Goal: Navigation & Orientation: Understand site structure

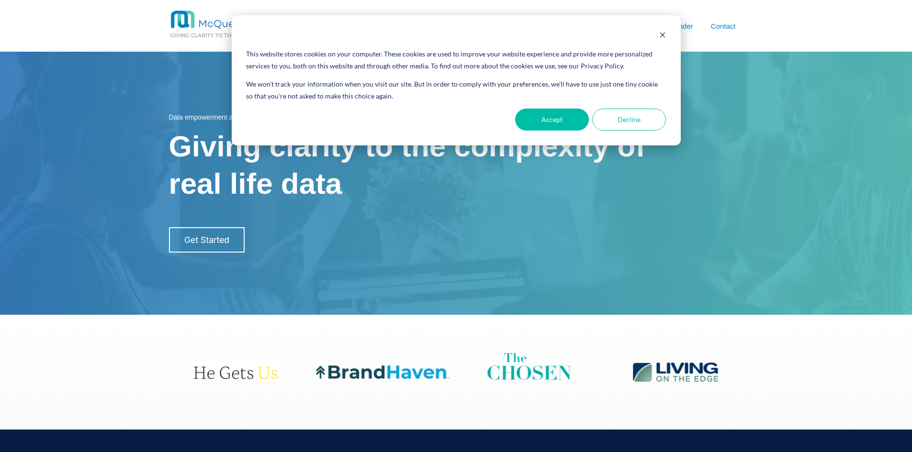
click at [513, 398] on div "stop animation stop slide 6 to 9 of 10" at bounding box center [456, 379] width 574 height 52
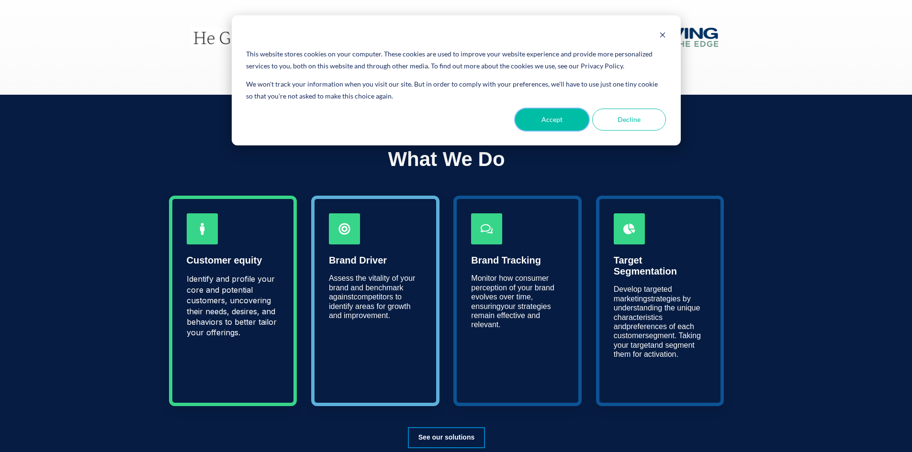
click at [556, 123] on button "Accept" at bounding box center [552, 120] width 74 height 22
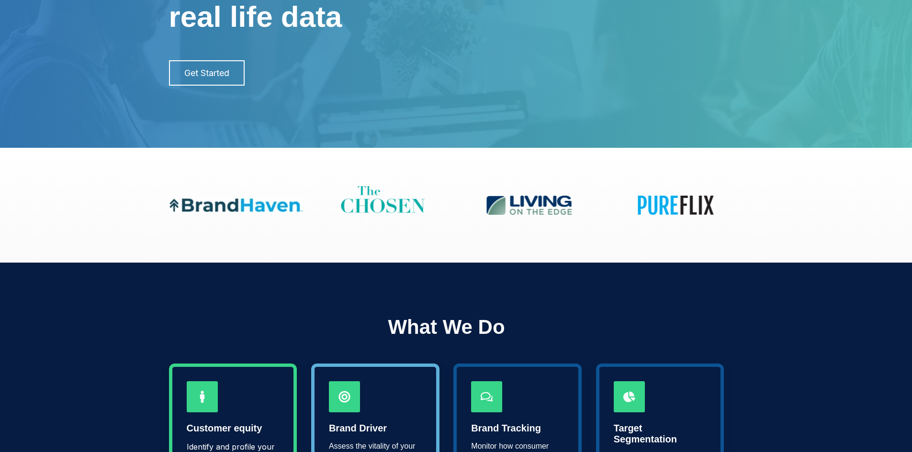
scroll to position [0, 0]
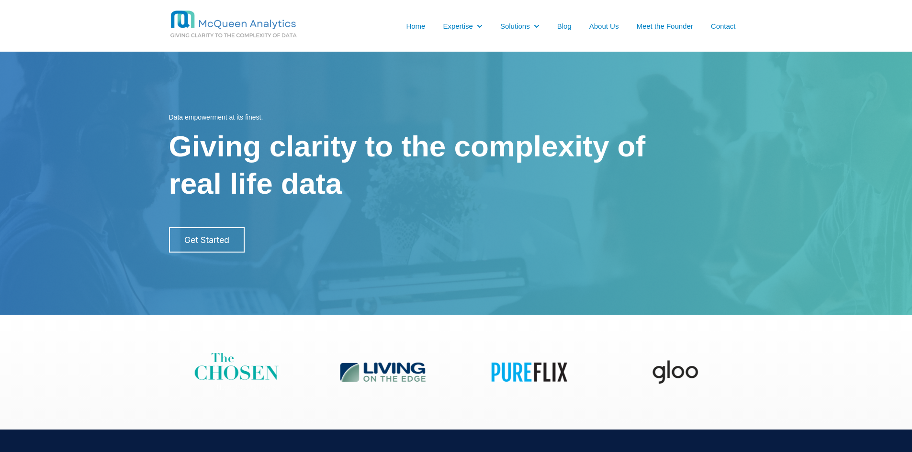
click at [670, 23] on link "Meet the Founder" at bounding box center [664, 26] width 56 height 10
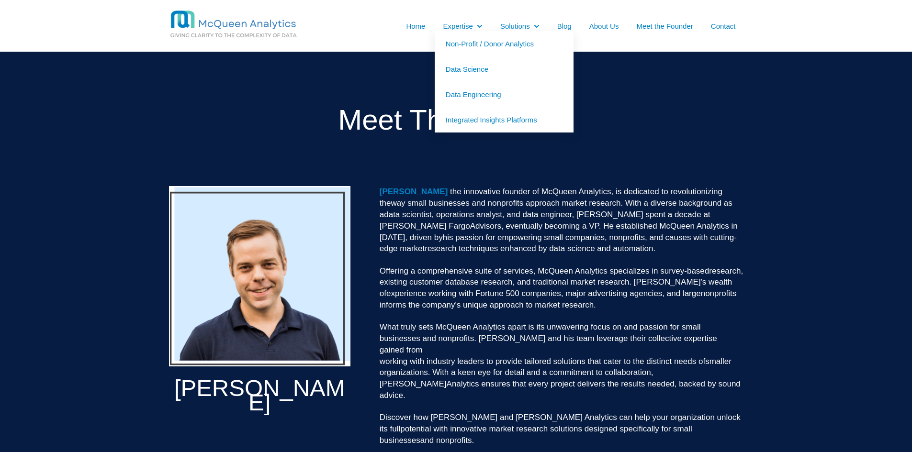
click at [456, 71] on link "Data Science" at bounding box center [504, 68] width 139 height 25
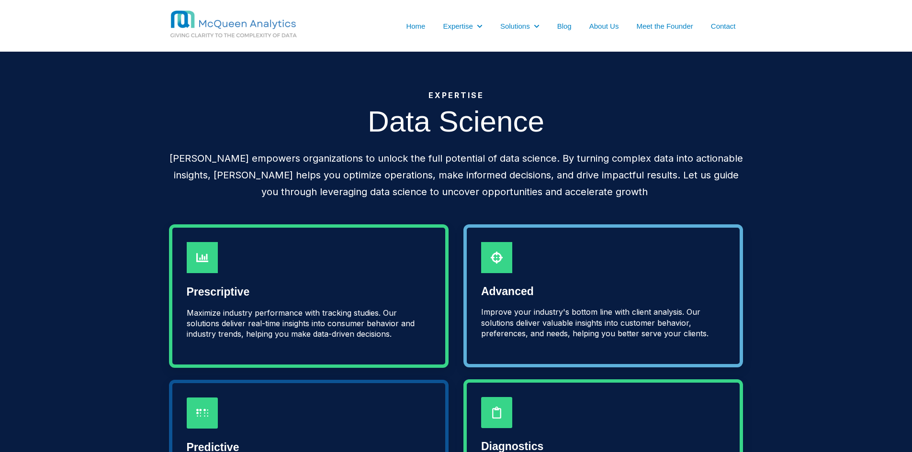
click at [417, 24] on link "Home" at bounding box center [415, 26] width 19 height 10
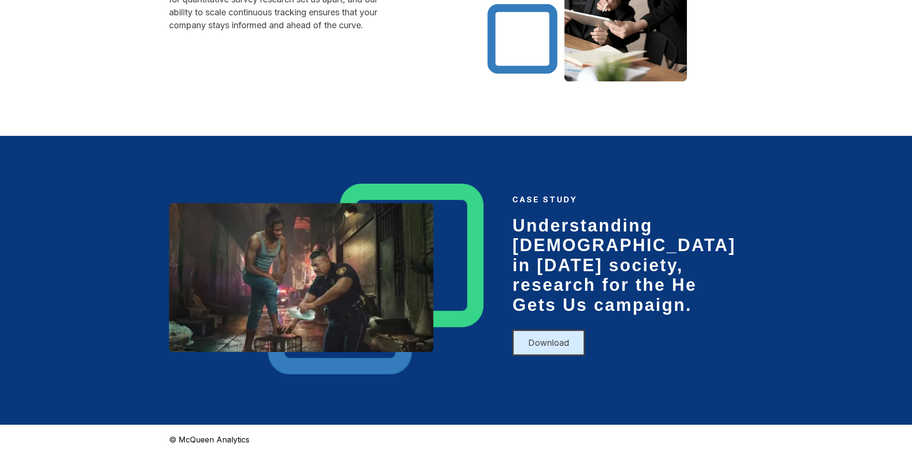
scroll to position [1033, 0]
